Goal: Task Accomplishment & Management: Manage account settings

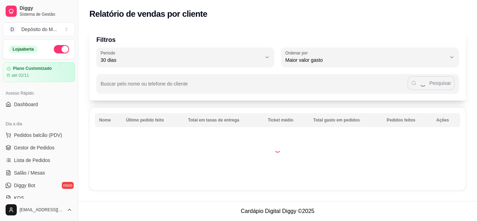
select select "30"
select select "HIGHEST_TOTAL_SPENT_WITH_ORDERS"
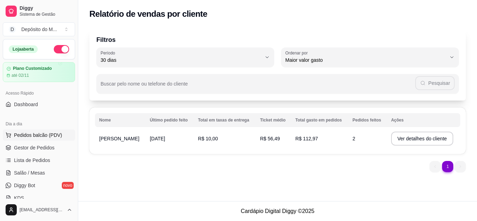
click at [52, 132] on span "Pedidos balcão (PDV)" at bounding box center [38, 135] width 48 height 7
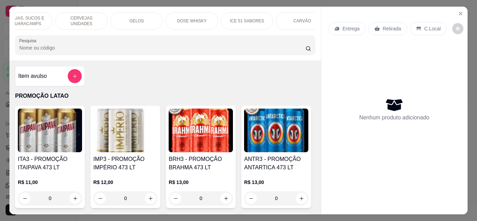
scroll to position [0, 911]
click at [285, 18] on p "Cigarros" at bounding box center [289, 21] width 16 height 6
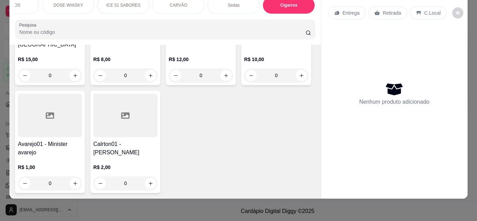
scroll to position [7292, 0]
click at [257, 82] on input "0" at bounding box center [276, 75] width 39 height 14
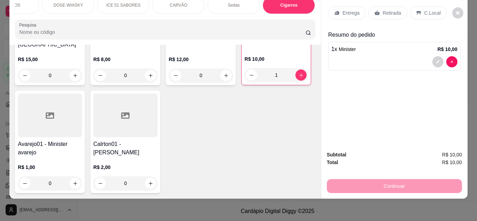
type input "1"
click at [386, 9] on p "Retirada" at bounding box center [392, 12] width 18 height 7
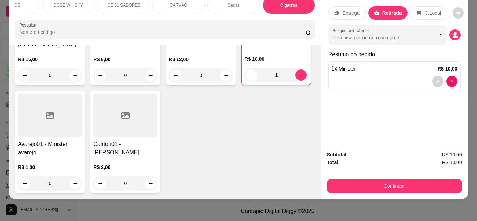
click at [409, 179] on button "Continuar" at bounding box center [394, 186] width 135 height 14
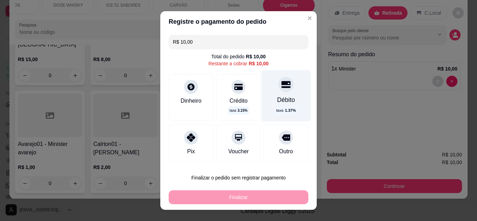
click at [282, 97] on div "Débito" at bounding box center [286, 99] width 18 height 9
type input "R$ 0,00"
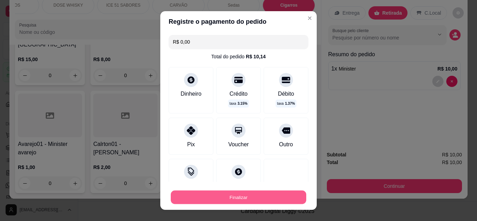
click at [279, 193] on button "Finalizar" at bounding box center [238, 198] width 135 height 14
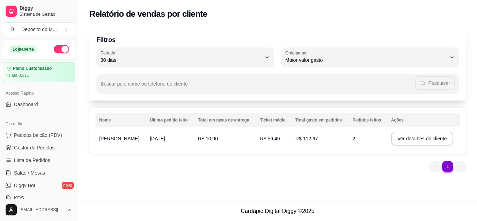
click at [42, 129] on div "Dia a dia" at bounding box center [39, 123] width 72 height 11
click at [37, 132] on span "Pedidos balcão (PDV)" at bounding box center [38, 135] width 48 height 7
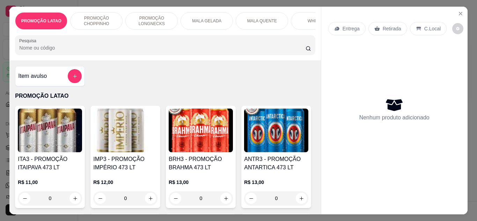
click at [205, 18] on p "MALA GELADA" at bounding box center [206, 21] width 29 height 6
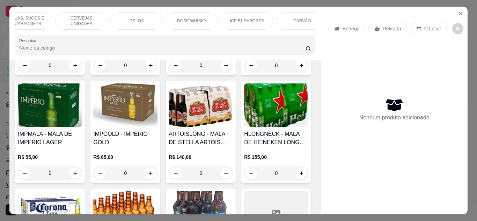
scroll to position [0, 911]
click at [274, 20] on div "Cigarros" at bounding box center [288, 20] width 52 height 17
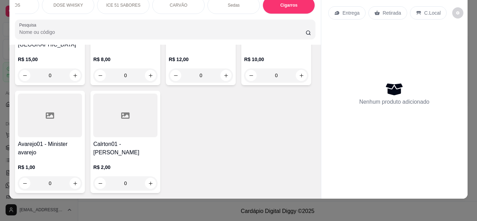
scroll to position [7292, 0]
click at [257, 82] on input "0" at bounding box center [276, 75] width 39 height 14
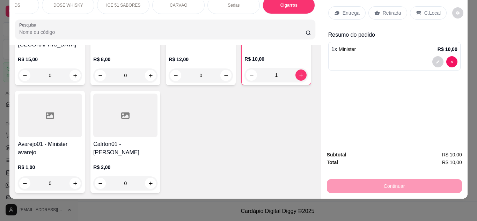
type input "1"
click at [386, 10] on p "Retirada" at bounding box center [392, 12] width 18 height 7
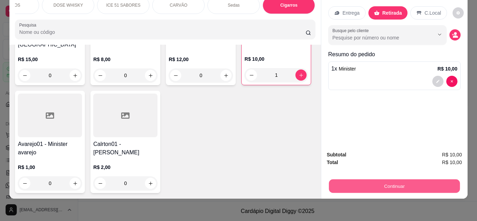
click at [402, 183] on button "Continuar" at bounding box center [393, 186] width 131 height 14
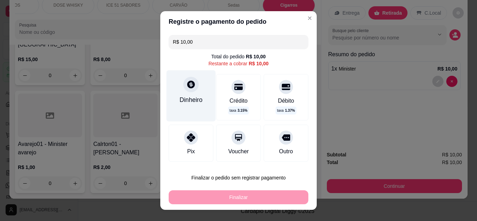
click at [193, 95] on div "Dinheiro" at bounding box center [190, 99] width 23 height 9
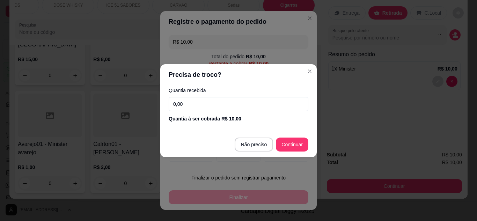
click at [214, 104] on input "0,00" at bounding box center [239, 104] width 140 height 14
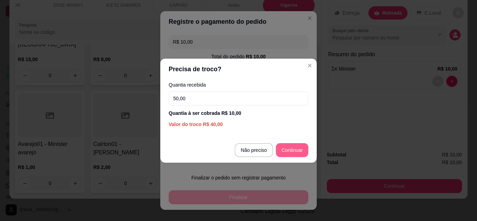
type input "50,00"
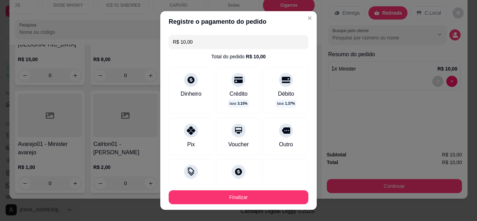
type input "R$ 0,00"
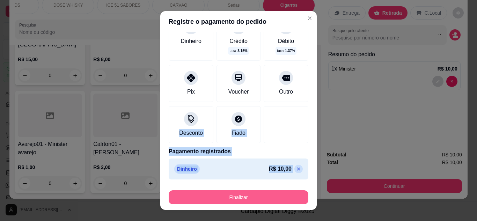
drag, startPoint x: 298, startPoint y: 150, endPoint x: 273, endPoint y: 198, distance: 54.5
click at [273, 198] on section "Registre o pagamento do pedido R$ 0,00 Total do pedido R$ 10,00 Dinheiro Crédit…" at bounding box center [238, 110] width 156 height 199
click at [273, 198] on button "Finalizar" at bounding box center [238, 198] width 135 height 14
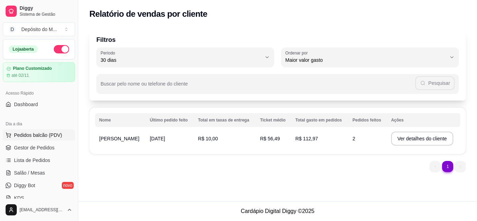
click at [48, 135] on span "Pedidos balcão (PDV)" at bounding box center [38, 135] width 48 height 7
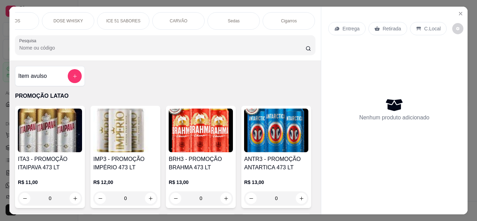
scroll to position [0, 893]
click at [302, 18] on p "Cigarros" at bounding box center [307, 21] width 16 height 6
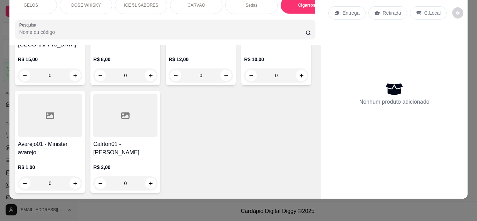
scroll to position [7292, 0]
click at [257, 82] on input "0" at bounding box center [276, 75] width 39 height 14
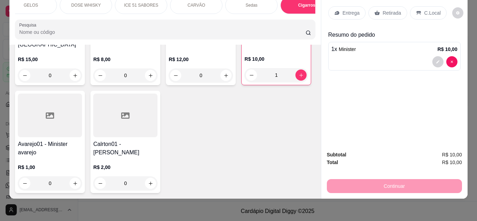
type input "1"
click at [377, 6] on div "Retirada" at bounding box center [387, 12] width 39 height 13
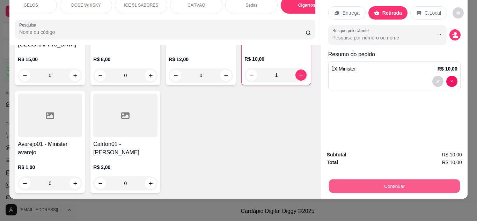
click at [402, 183] on button "Continuar" at bounding box center [393, 186] width 131 height 14
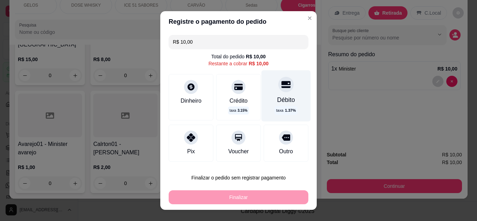
click at [272, 96] on div "Débito taxa 1.37 %" at bounding box center [285, 95] width 49 height 51
type input "R$ 0,00"
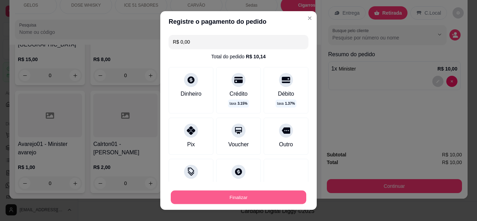
click at [277, 201] on button "Finalizar" at bounding box center [238, 198] width 135 height 14
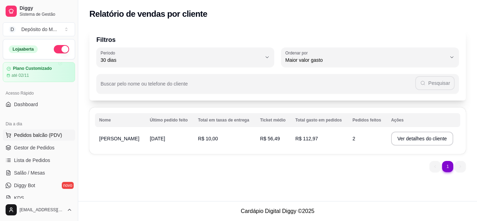
click at [46, 131] on button "Pedidos balcão (PDV)" at bounding box center [39, 134] width 72 height 11
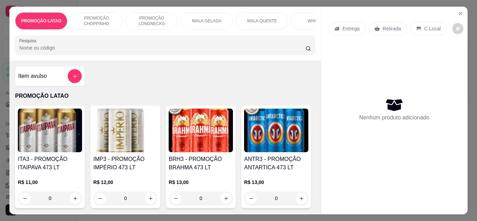
click at [138, 20] on p "PROMOÇÃO LONGNECKS" at bounding box center [151, 20] width 40 height 11
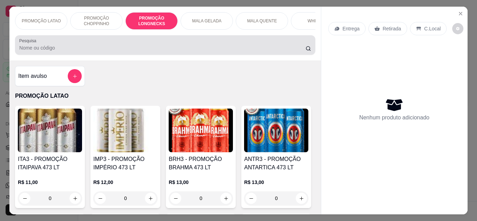
scroll to position [18, 0]
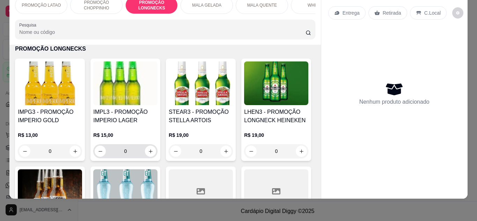
click at [130, 151] on input "0" at bounding box center [125, 151] width 39 height 14
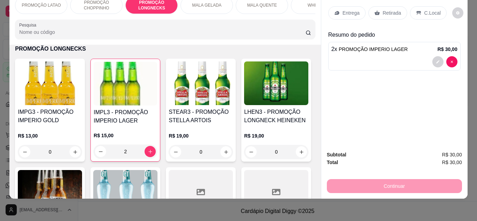
type input "2"
click at [388, 9] on p "Retirada" at bounding box center [392, 12] width 18 height 7
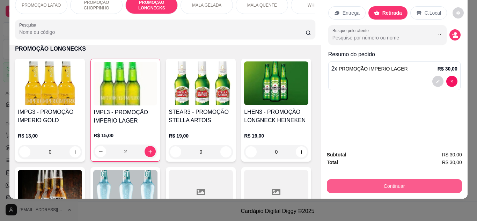
click at [401, 179] on button "Continuar" at bounding box center [394, 186] width 135 height 14
click at [403, 180] on button "Continuar" at bounding box center [393, 186] width 131 height 14
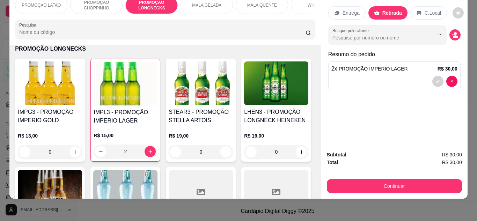
click at [288, 98] on div "Débito taxa 1.37 %" at bounding box center [285, 95] width 49 height 51
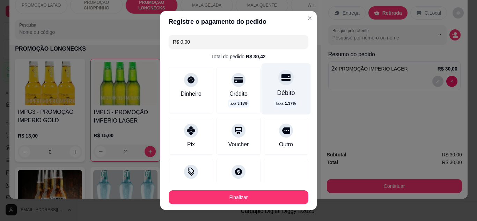
type input "R$ 0,00"
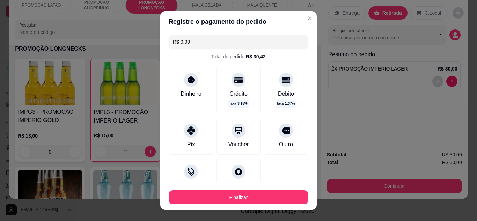
click at [266, 203] on button "Finalizar" at bounding box center [239, 197] width 140 height 14
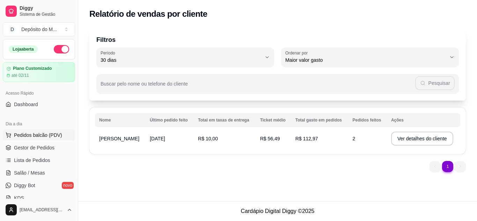
click at [55, 135] on span "Pedidos balcão (PDV)" at bounding box center [38, 135] width 48 height 7
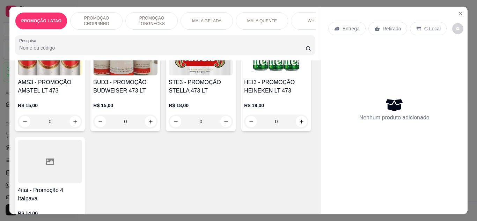
scroll to position [182, 0]
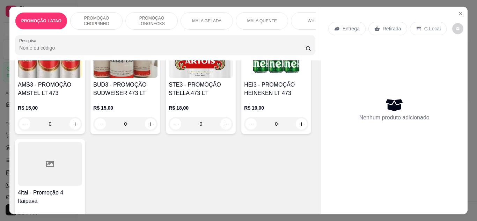
click at [212, 18] on p "MALA GELADA" at bounding box center [206, 21] width 29 height 6
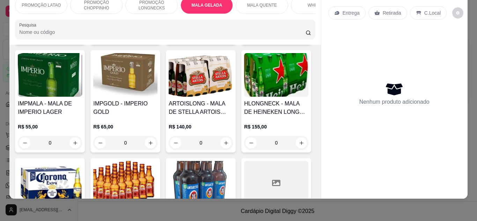
scroll to position [944, 0]
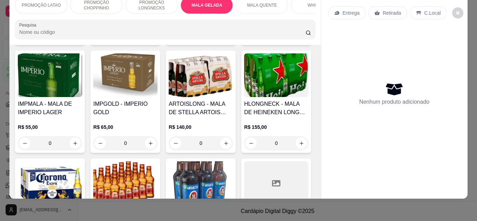
click at [69, 42] on input "0" at bounding box center [49, 35] width 39 height 14
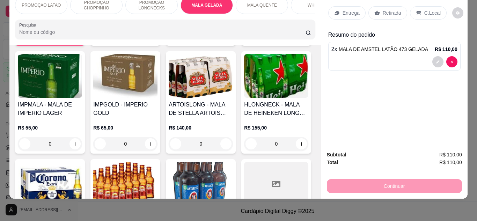
type input "2"
click at [387, 9] on p "Retirada" at bounding box center [392, 12] width 18 height 7
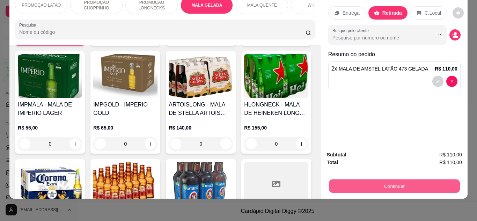
click at [387, 183] on button "Continuar" at bounding box center [393, 186] width 131 height 14
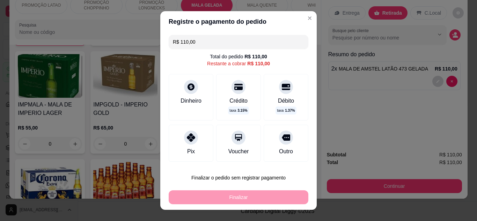
click at [207, 44] on input "R$ 110,00" at bounding box center [238, 42] width 131 height 14
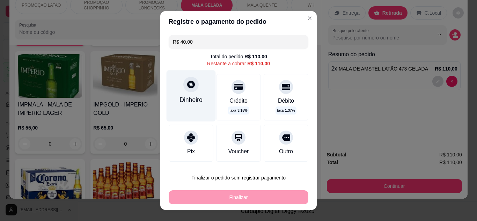
click at [188, 93] on div "Dinheiro" at bounding box center [190, 95] width 49 height 51
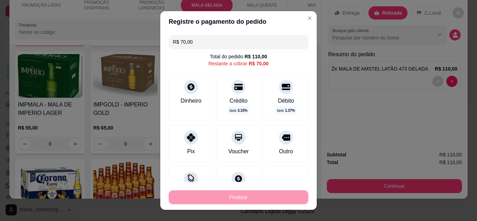
click at [207, 39] on input "R$ 70,00" at bounding box center [238, 42] width 131 height 14
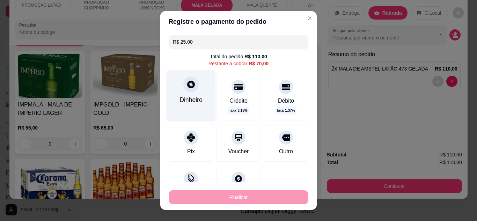
click at [190, 83] on icon at bounding box center [191, 85] width 8 height 8
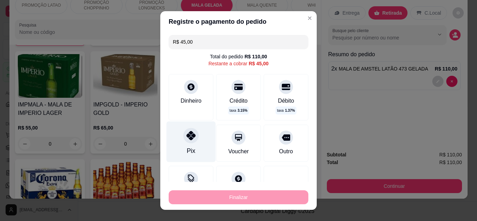
click at [186, 143] on div "Pix" at bounding box center [190, 141] width 49 height 41
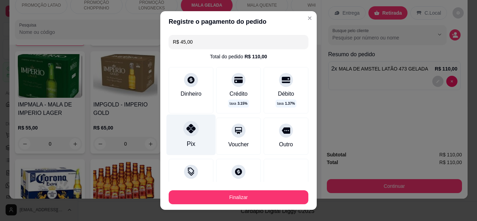
type input "R$ 0,00"
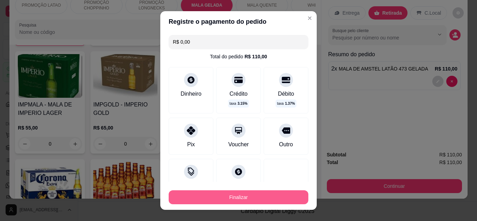
click at [266, 198] on button "Finalizar" at bounding box center [239, 197] width 140 height 14
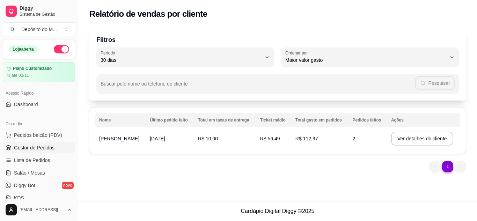
click at [46, 148] on span "Gestor de Pedidos" at bounding box center [34, 147] width 40 height 7
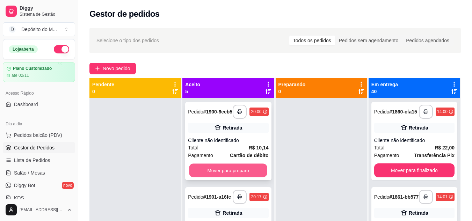
click at [217, 172] on button "Mover para preparo" at bounding box center [228, 171] width 78 height 14
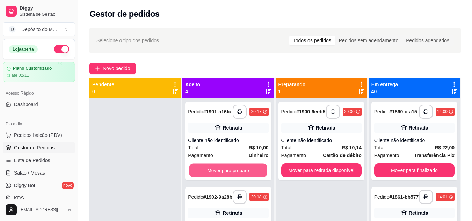
click at [217, 172] on button "Mover para preparo" at bounding box center [228, 171] width 78 height 14
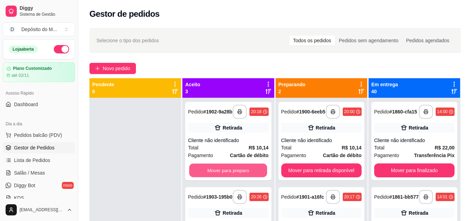
click at [217, 172] on button "Mover para preparo" at bounding box center [228, 171] width 78 height 14
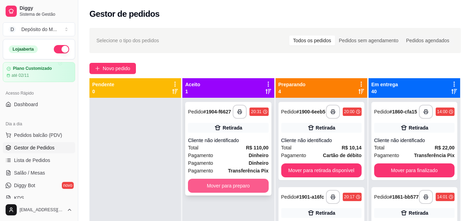
click at [227, 190] on button "Mover para preparo" at bounding box center [228, 186] width 80 height 14
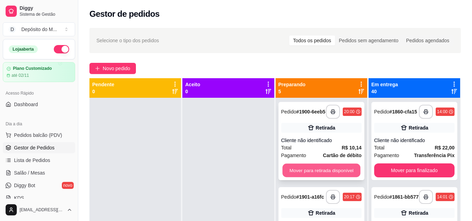
click at [323, 173] on button "Mover para retirada disponível" at bounding box center [321, 171] width 78 height 14
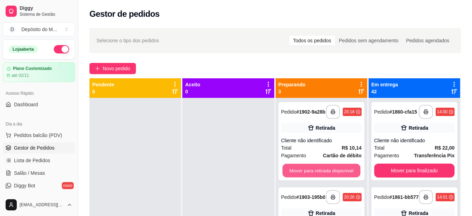
click at [323, 173] on button "Mover para retirada disponível" at bounding box center [321, 171] width 78 height 14
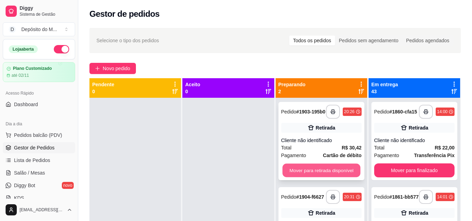
click at [312, 171] on button "Mover para retirada disponível" at bounding box center [321, 171] width 78 height 14
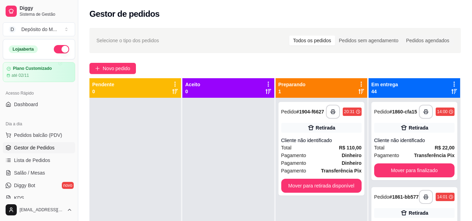
click at [312, 171] on div "Pagamento Transferência Pix" at bounding box center [321, 171] width 80 height 8
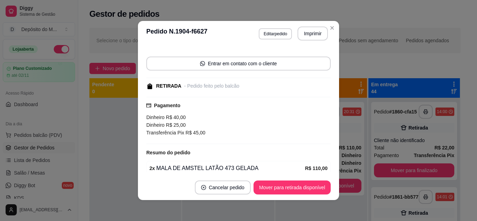
scroll to position [43, 0]
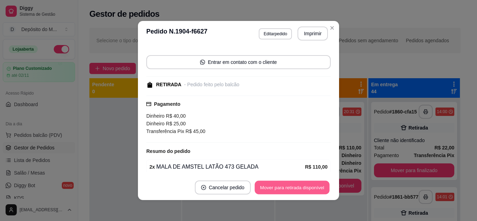
click at [294, 193] on button "Mover para retirada disponível" at bounding box center [291, 188] width 75 height 14
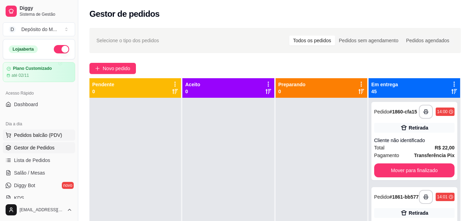
click at [56, 135] on span "Pedidos balcão (PDV)" at bounding box center [38, 135] width 48 height 7
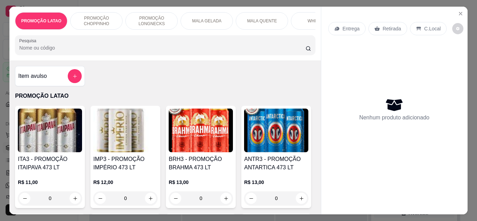
click at [205, 20] on p "MALA GELADA" at bounding box center [206, 21] width 29 height 6
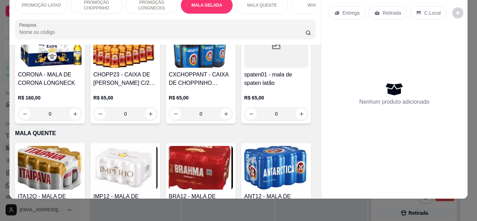
scroll to position [1054, 0]
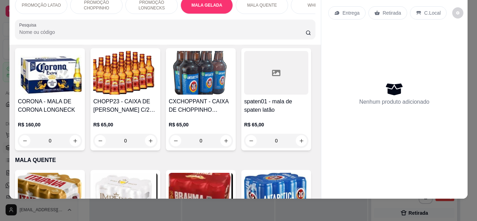
click at [69, 40] on input "0" at bounding box center [49, 33] width 39 height 14
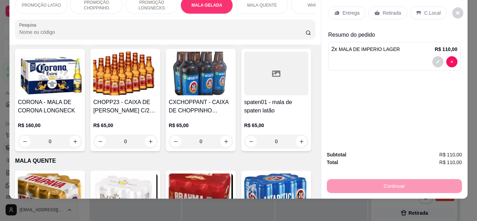
click at [388, 9] on p "Retirada" at bounding box center [392, 12] width 18 height 7
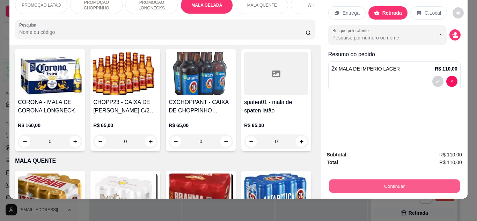
click at [393, 183] on button "Continuar" at bounding box center [393, 186] width 131 height 14
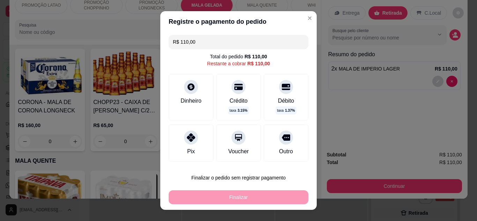
click at [224, 44] on input "R$ 110,00" at bounding box center [238, 42] width 131 height 14
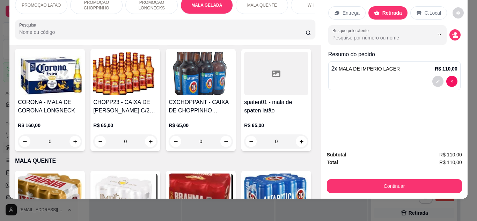
click at [69, 40] on input "2" at bounding box center [50, 33] width 38 height 14
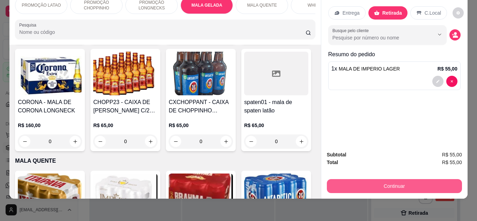
type input "1"
click at [392, 179] on button "Continuar" at bounding box center [393, 186] width 131 height 14
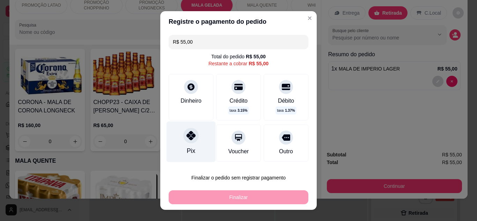
click at [186, 142] on div at bounding box center [190, 135] width 15 height 15
type input "R$ 0,00"
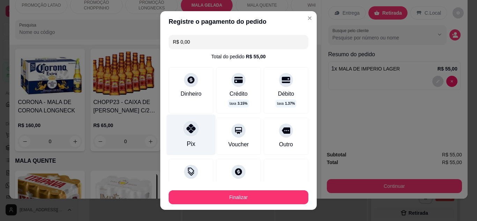
click at [186, 131] on icon at bounding box center [190, 128] width 9 height 9
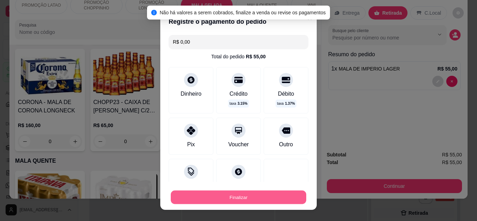
click at [261, 193] on button "Finalizar" at bounding box center [238, 198] width 135 height 14
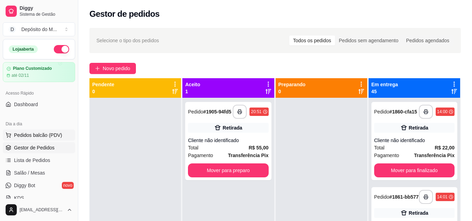
click at [40, 134] on span "Pedidos balcão (PDV)" at bounding box center [38, 135] width 48 height 7
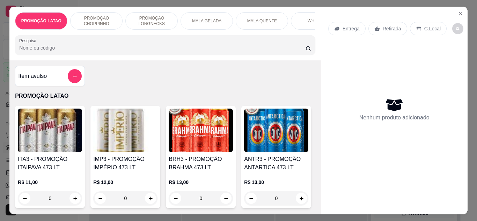
click at [204, 18] on p "MALA GELADA" at bounding box center [206, 21] width 29 height 6
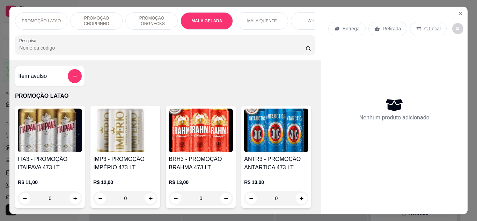
scroll to position [18, 0]
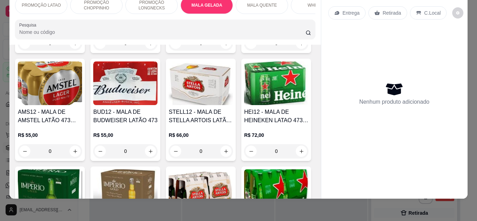
click at [249, 135] on div "ITA12 - MALA DE ITAIPAVA LATÃO 473 GELADA R$ 40,00 0 IMP12 - MALA DE IMPÉRIO LA…" at bounding box center [165, 164] width 300 height 426
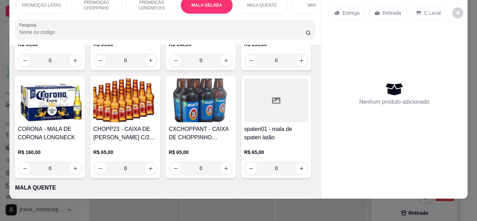
scroll to position [1039, 0]
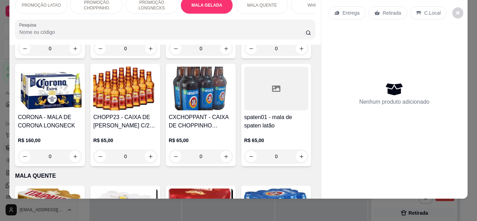
click at [69, 55] on input "0" at bounding box center [49, 49] width 39 height 14
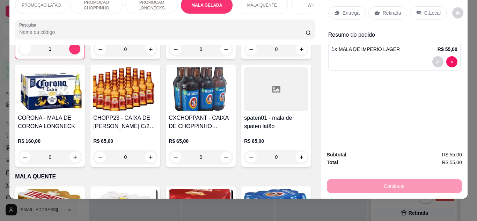
type input "1"
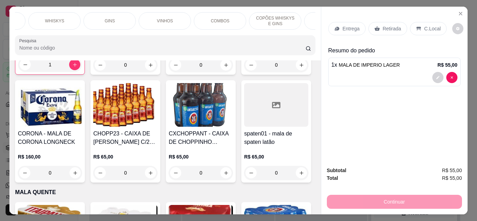
scroll to position [0, 525]
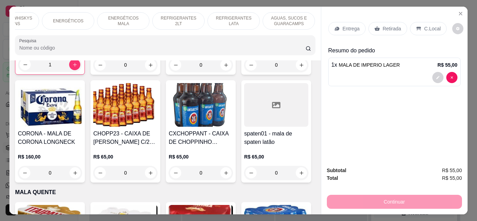
click at [84, 15] on div "ENERGÉTICOS" at bounding box center [68, 20] width 52 height 17
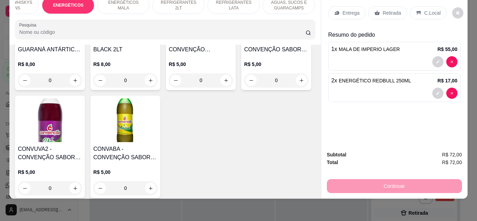
type input "2"
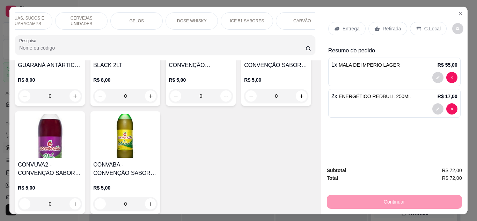
scroll to position [0, 911]
click at [292, 8] on div "PROMOÇÃO LATAO PROMOÇÃO CHOPPINHO PROMOÇÃO LONGNECKS MALA GELADA MALA QUENTE WH…" at bounding box center [164, 34] width 311 height 54
click at [292, 13] on div "Cigarros" at bounding box center [288, 20] width 52 height 17
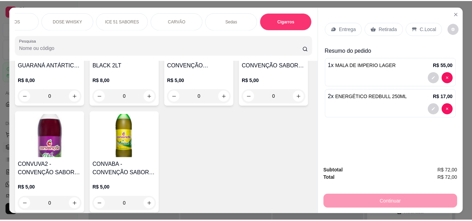
scroll to position [18, 0]
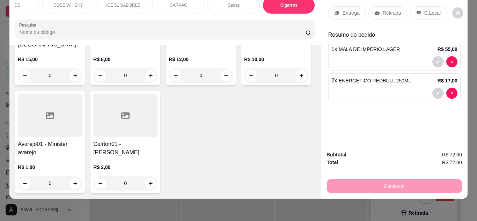
click at [58, 82] on input "0" at bounding box center [49, 75] width 39 height 14
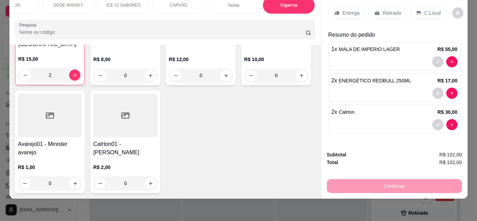
type input "2"
click at [383, 10] on p "Retirada" at bounding box center [392, 12] width 18 height 7
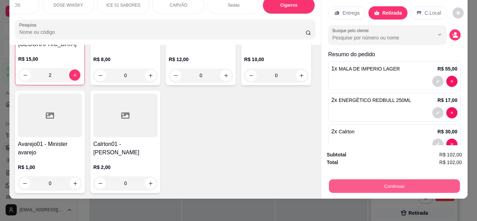
click at [403, 184] on button "Continuar" at bounding box center [393, 186] width 131 height 14
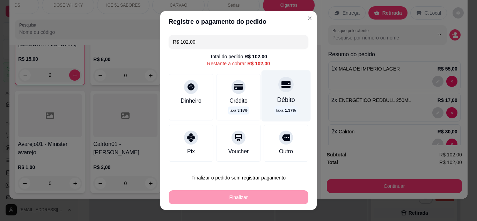
click at [277, 98] on div "Débito" at bounding box center [286, 99] width 18 height 9
type input "R$ 0,00"
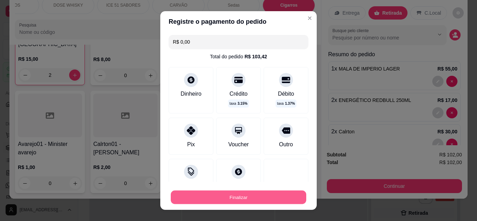
click at [282, 199] on button "Finalizar" at bounding box center [238, 198] width 135 height 14
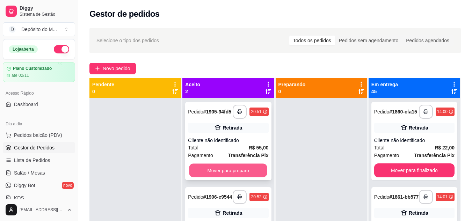
click at [225, 175] on button "Mover para preparo" at bounding box center [228, 171] width 78 height 14
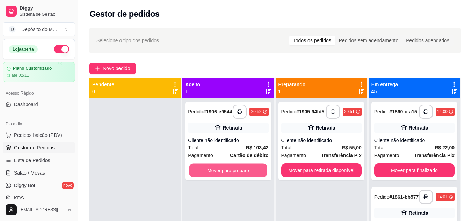
click at [225, 175] on button "Mover para preparo" at bounding box center [228, 171] width 78 height 14
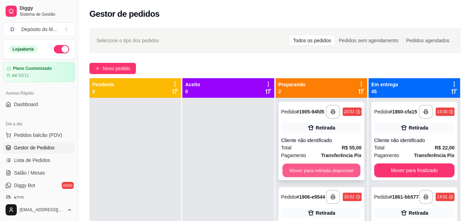
click at [318, 173] on button "Mover para retirada disponível" at bounding box center [321, 171] width 78 height 14
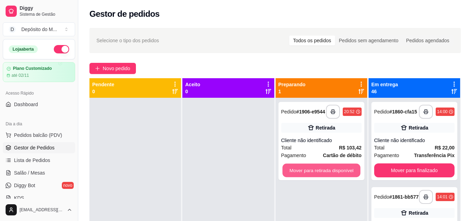
click at [318, 173] on button "Mover para retirada disponível" at bounding box center [321, 171] width 78 height 14
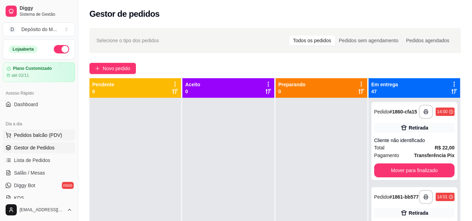
click at [56, 139] on button "Pedidos balcão (PDV)" at bounding box center [39, 134] width 72 height 11
